Goal: Check status

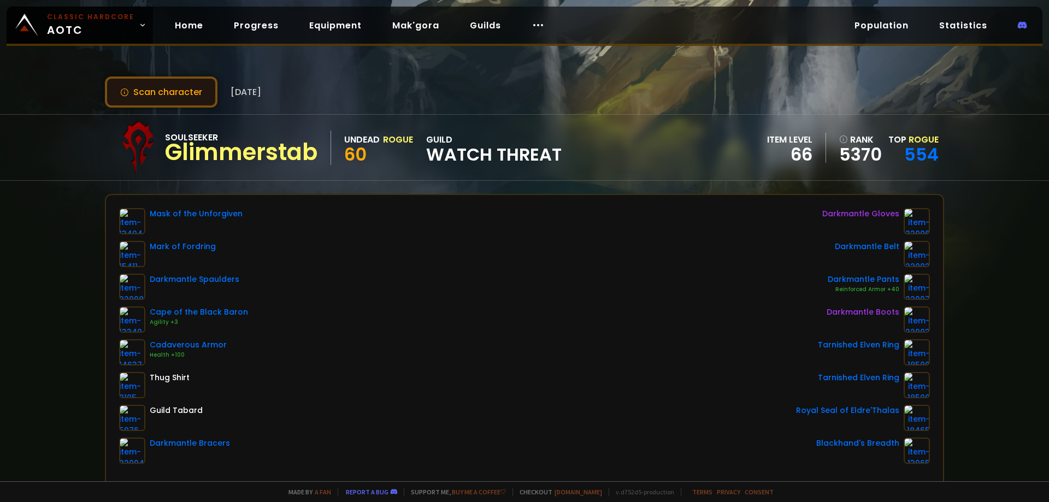
click at [187, 96] on button "Scan character" at bounding box center [161, 91] width 113 height 31
